Goal: Task Accomplishment & Management: Use online tool/utility

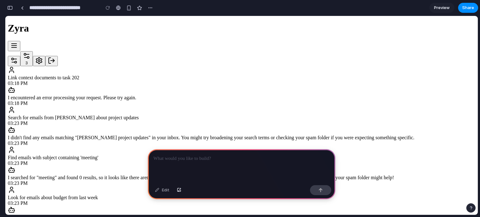
scroll to position [62, 0]
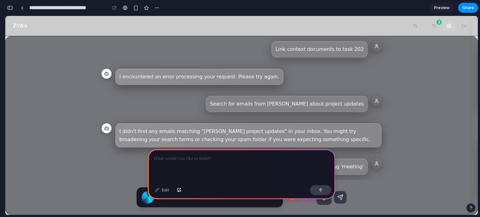
click at [449, 27] on button "Open settings" at bounding box center [449, 26] width 12 height 10
